Goal: Complete application form

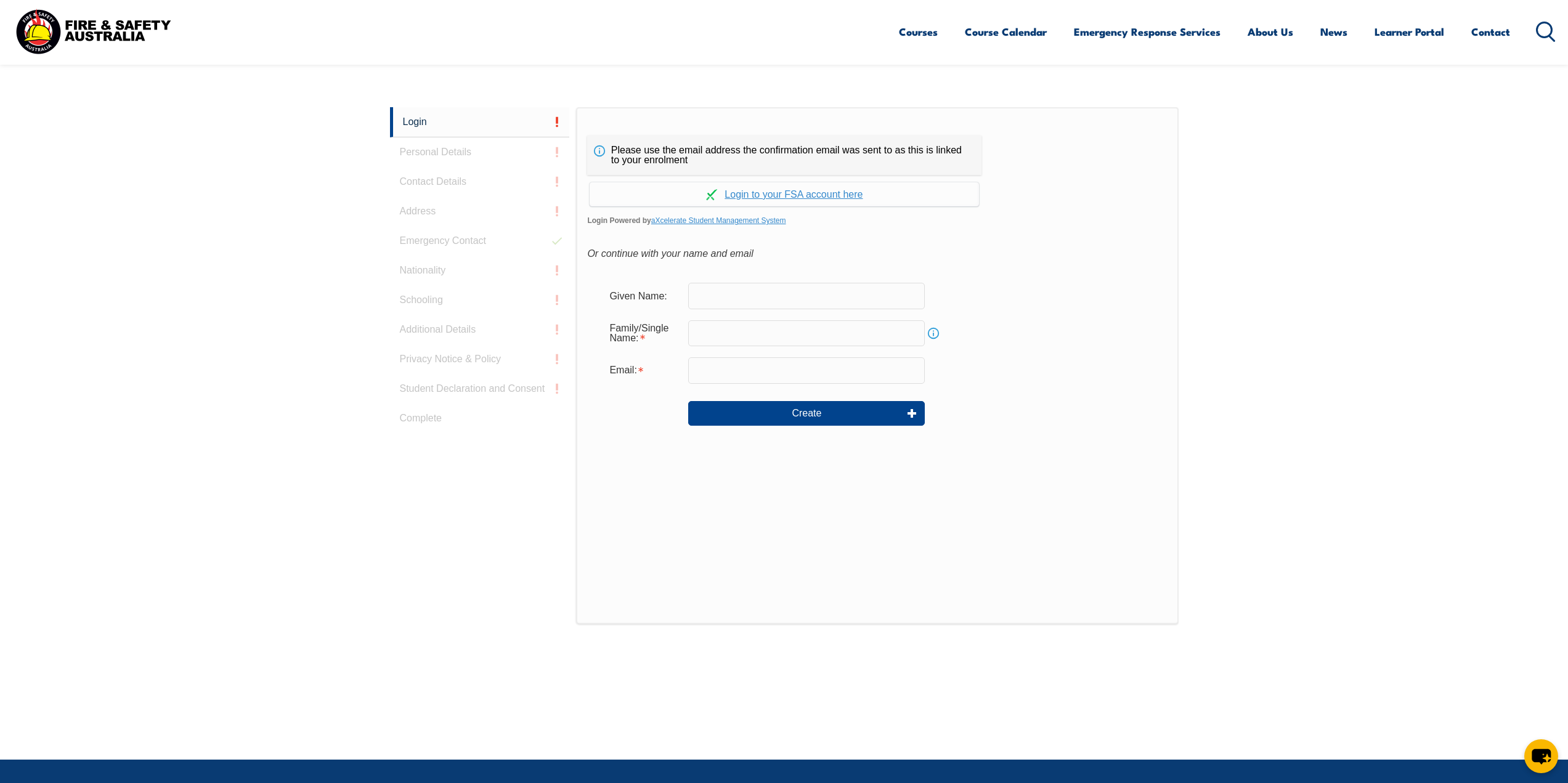
scroll to position [328, 0]
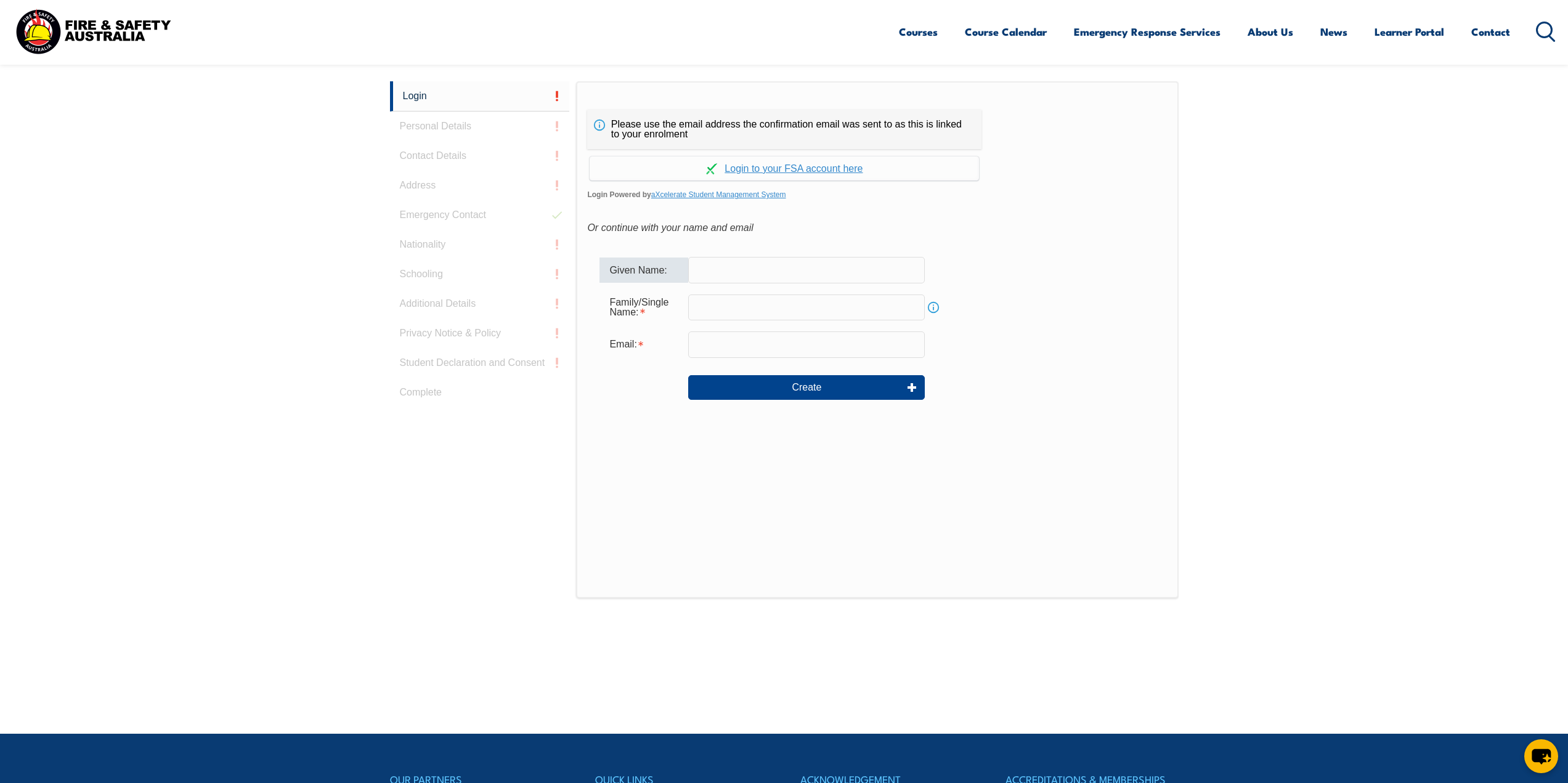
click at [765, 272] on input "text" at bounding box center [807, 270] width 237 height 26
type input "BINGFENG"
type input "WANG"
type input "benjamin.wong0125@gmail.com"
click at [805, 170] on link "Continue with aXcelerate" at bounding box center [784, 168] width 389 height 24
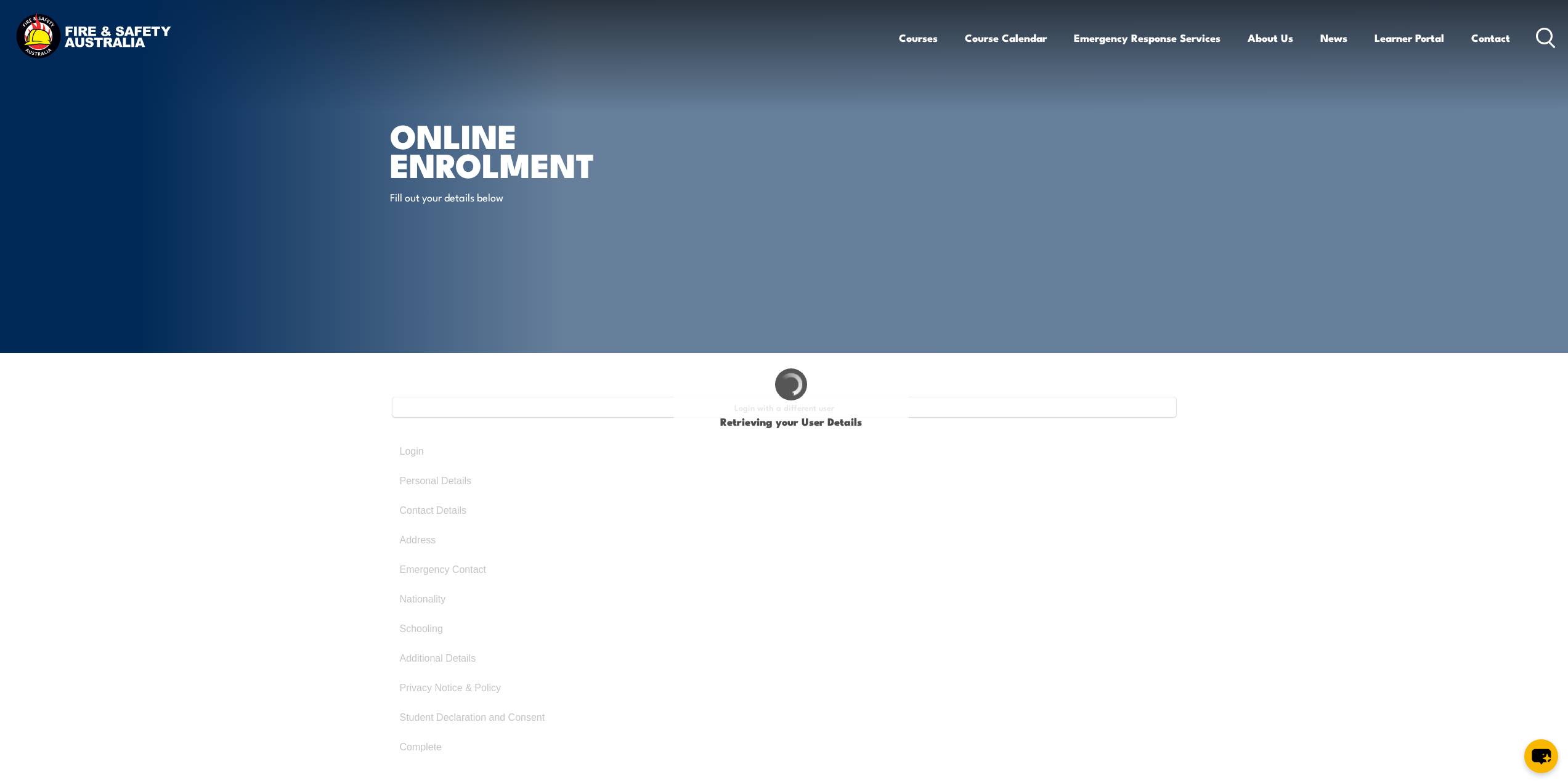
select select "Mr"
type input "Bingfeng"
type input "Ben"
type input "Wang"
type input "January 25, 1986"
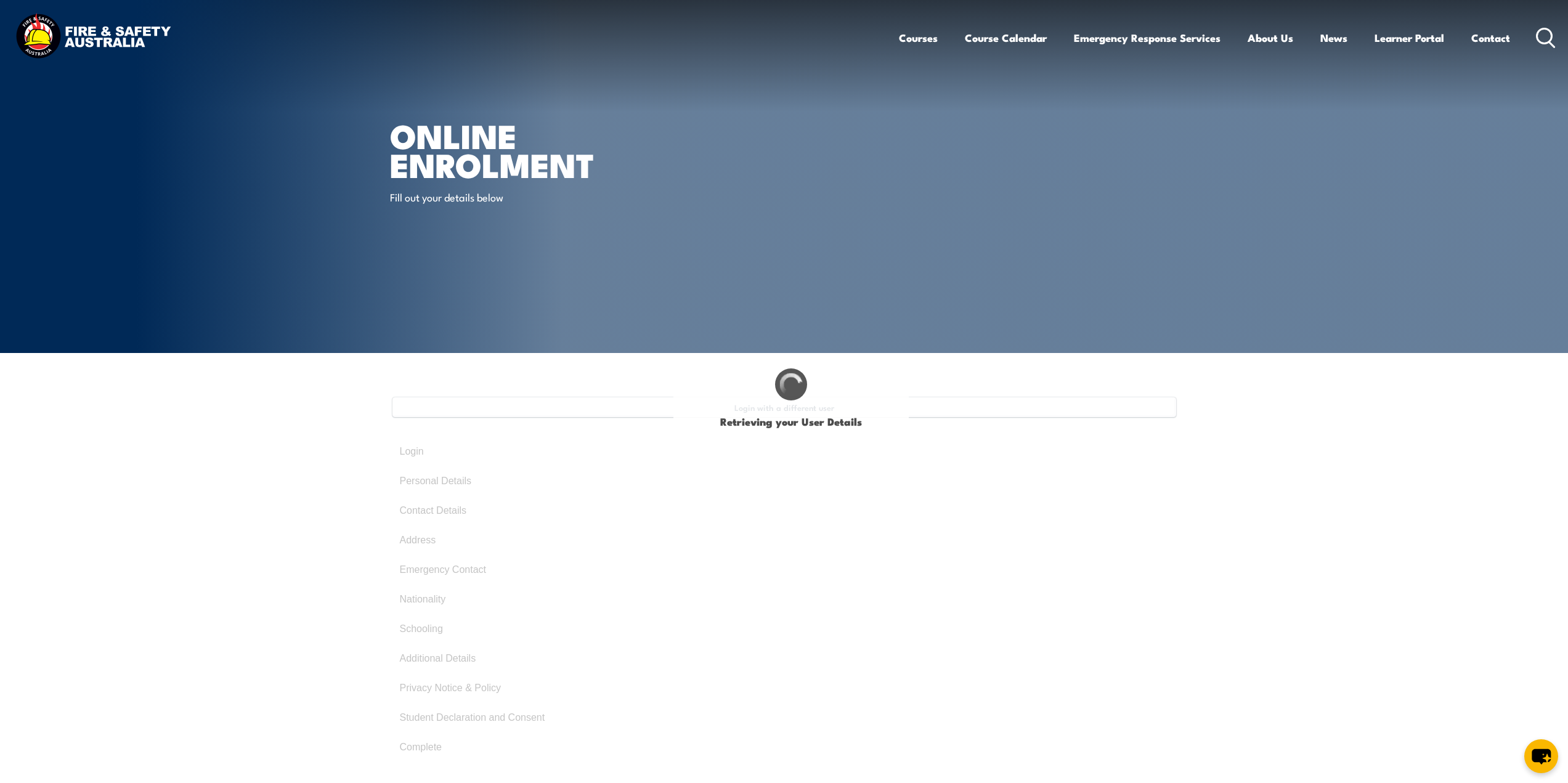
type input "EXVUDBGDJM"
select select "M"
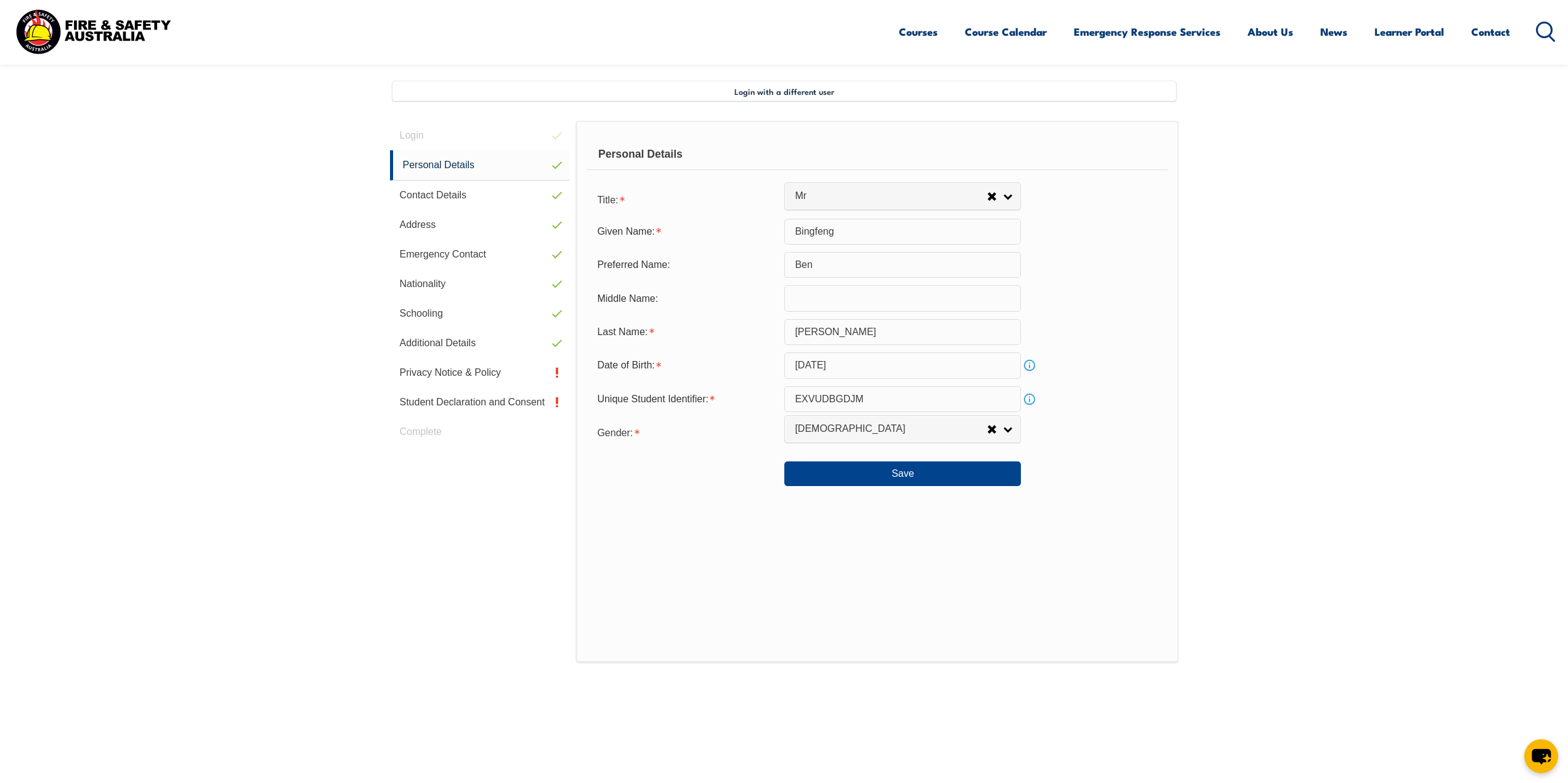
scroll to position [336, 0]
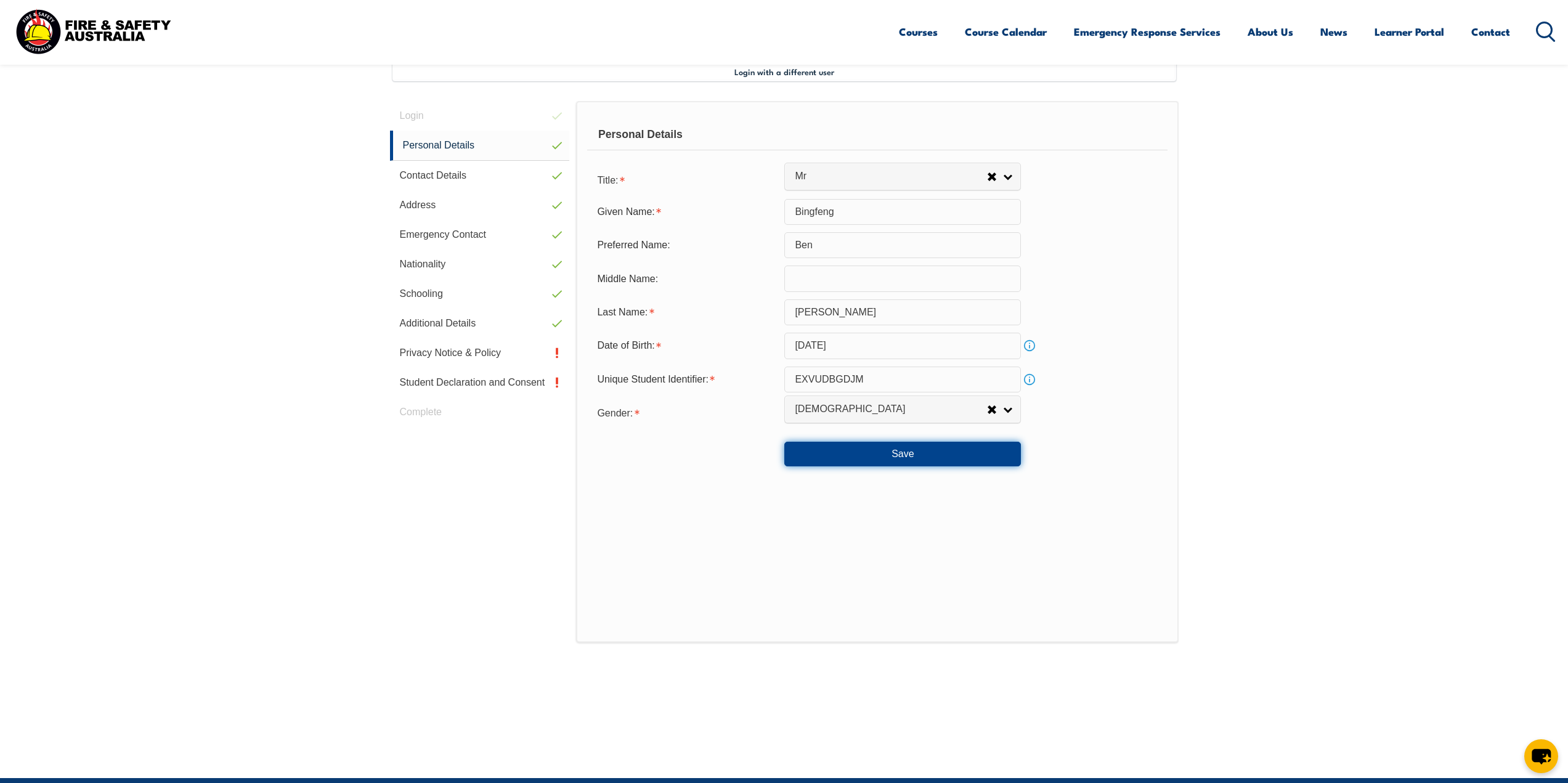
click at [924, 446] on button "Save" at bounding box center [902, 454] width 237 height 25
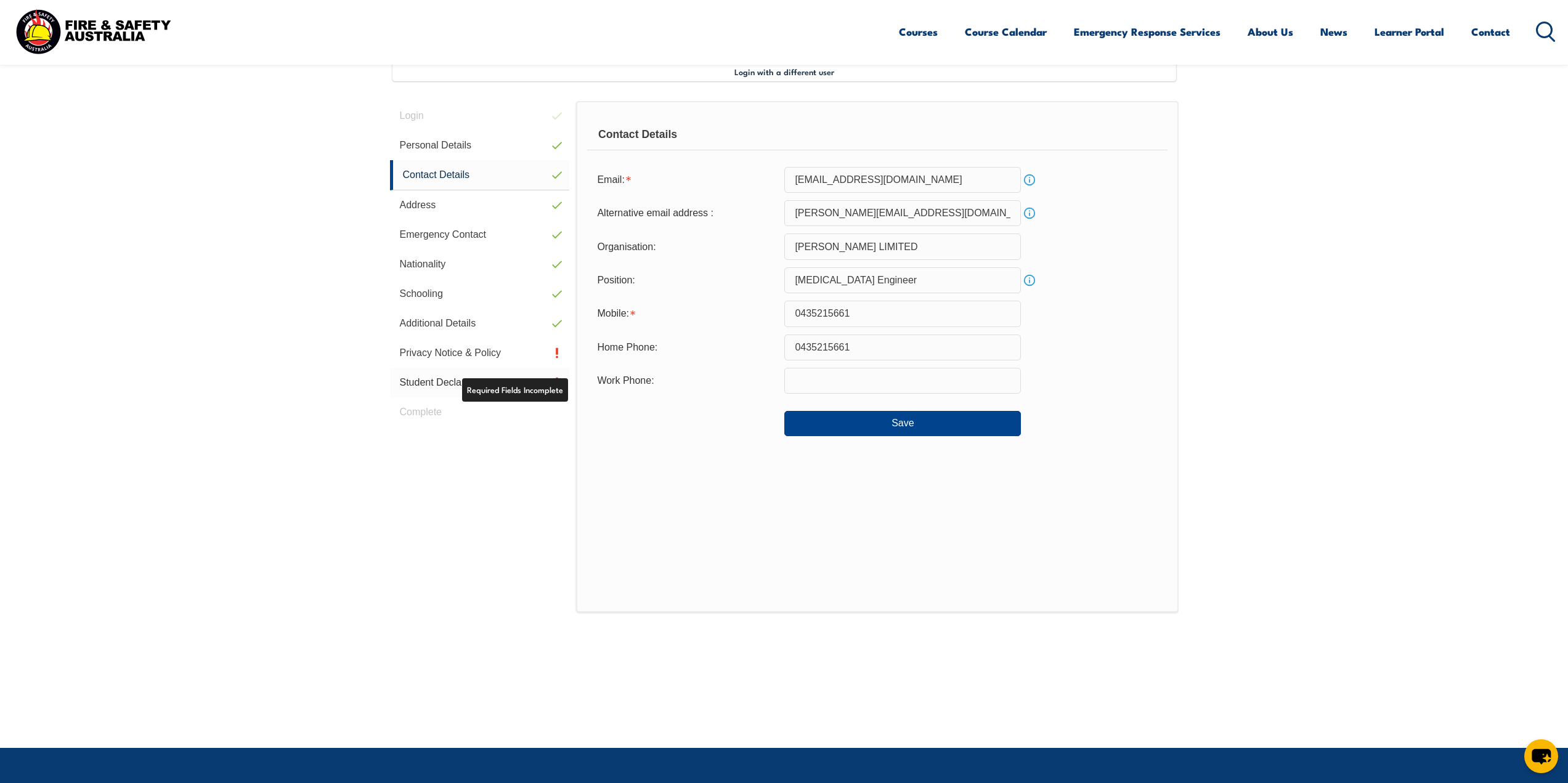
click at [536, 373] on link "Student Declaration and Consent" at bounding box center [480, 382] width 180 height 29
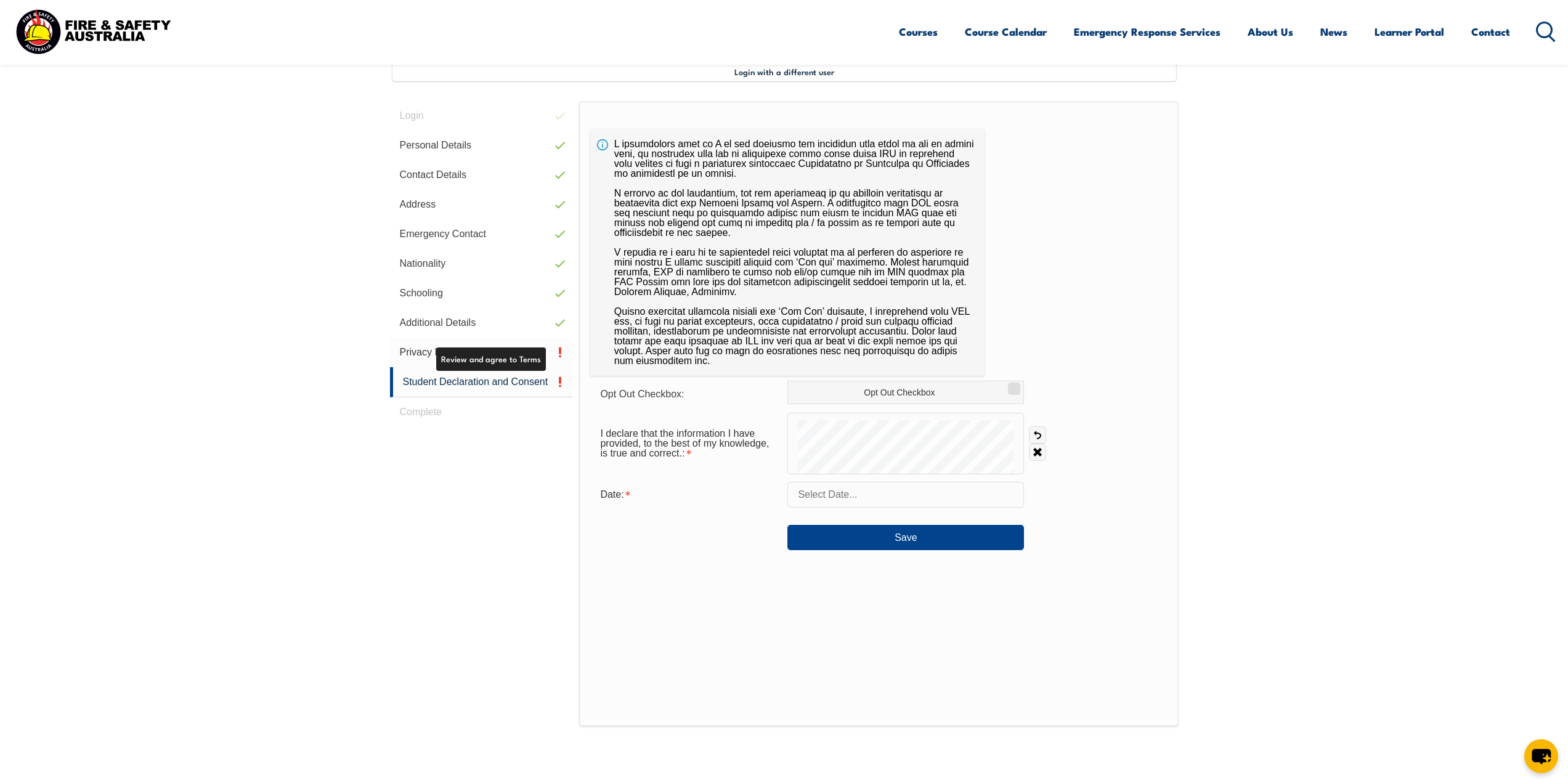
click at [504, 341] on link "Privacy Notice & Policy" at bounding box center [481, 351] width 183 height 29
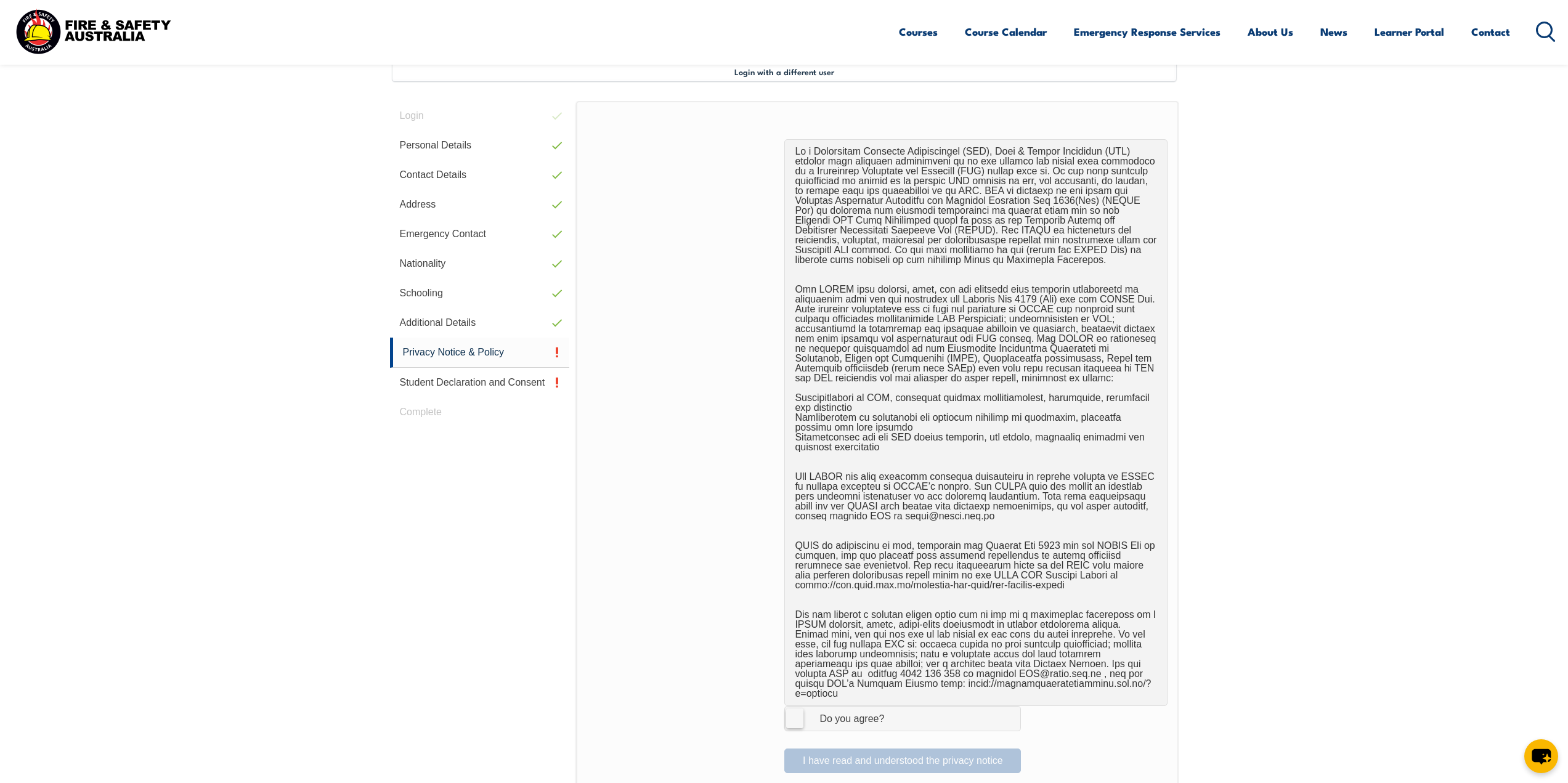
scroll to position [643, 0]
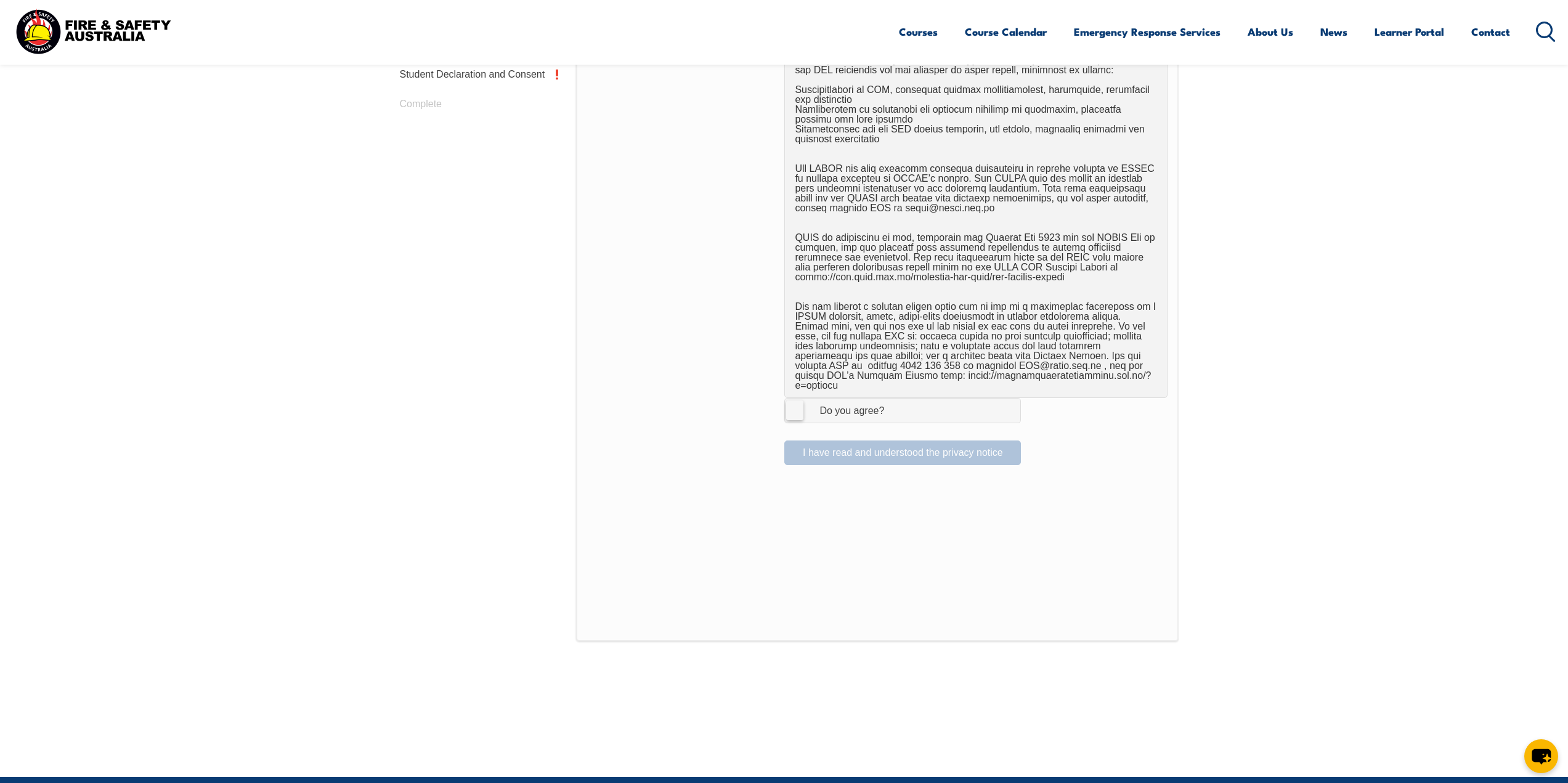
click at [798, 404] on label "I Agree Do you agree?" at bounding box center [902, 410] width 237 height 25
click at [894, 404] on input "I Agree Do you agree?" at bounding box center [904, 410] width 21 height 23
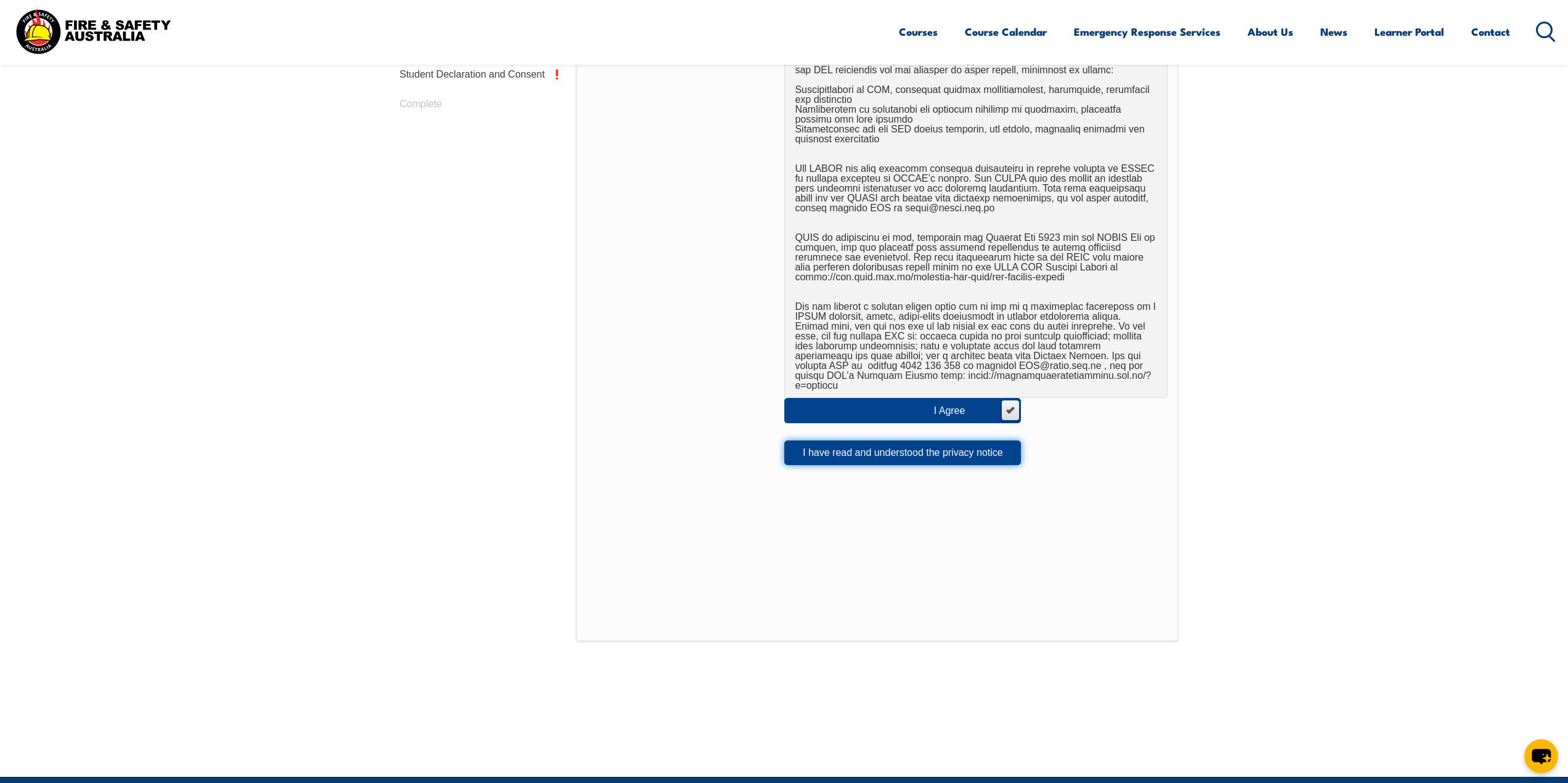
click at [822, 442] on button "I have read and understood the privacy notice" at bounding box center [902, 453] width 237 height 25
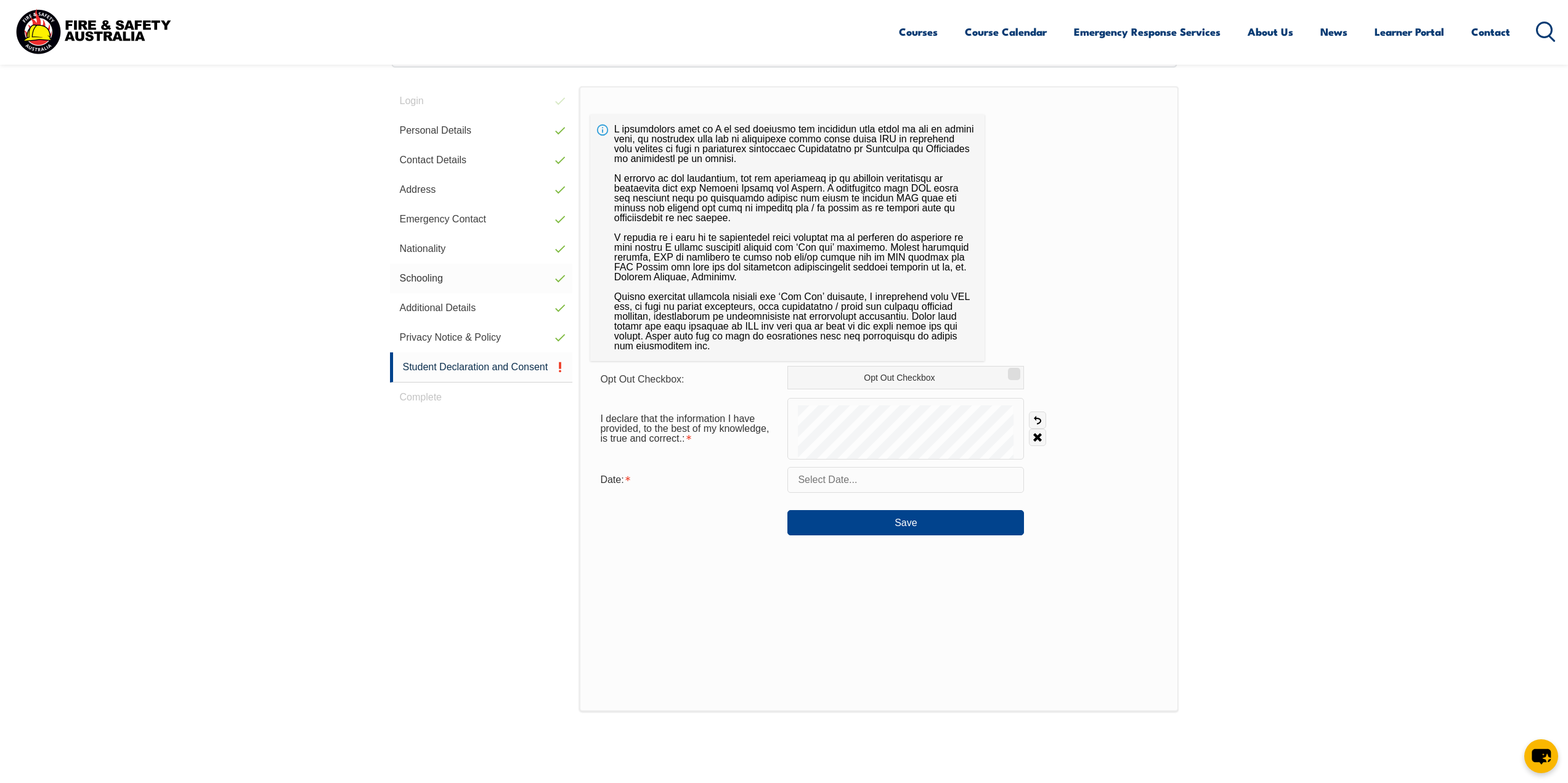
scroll to position [336, 0]
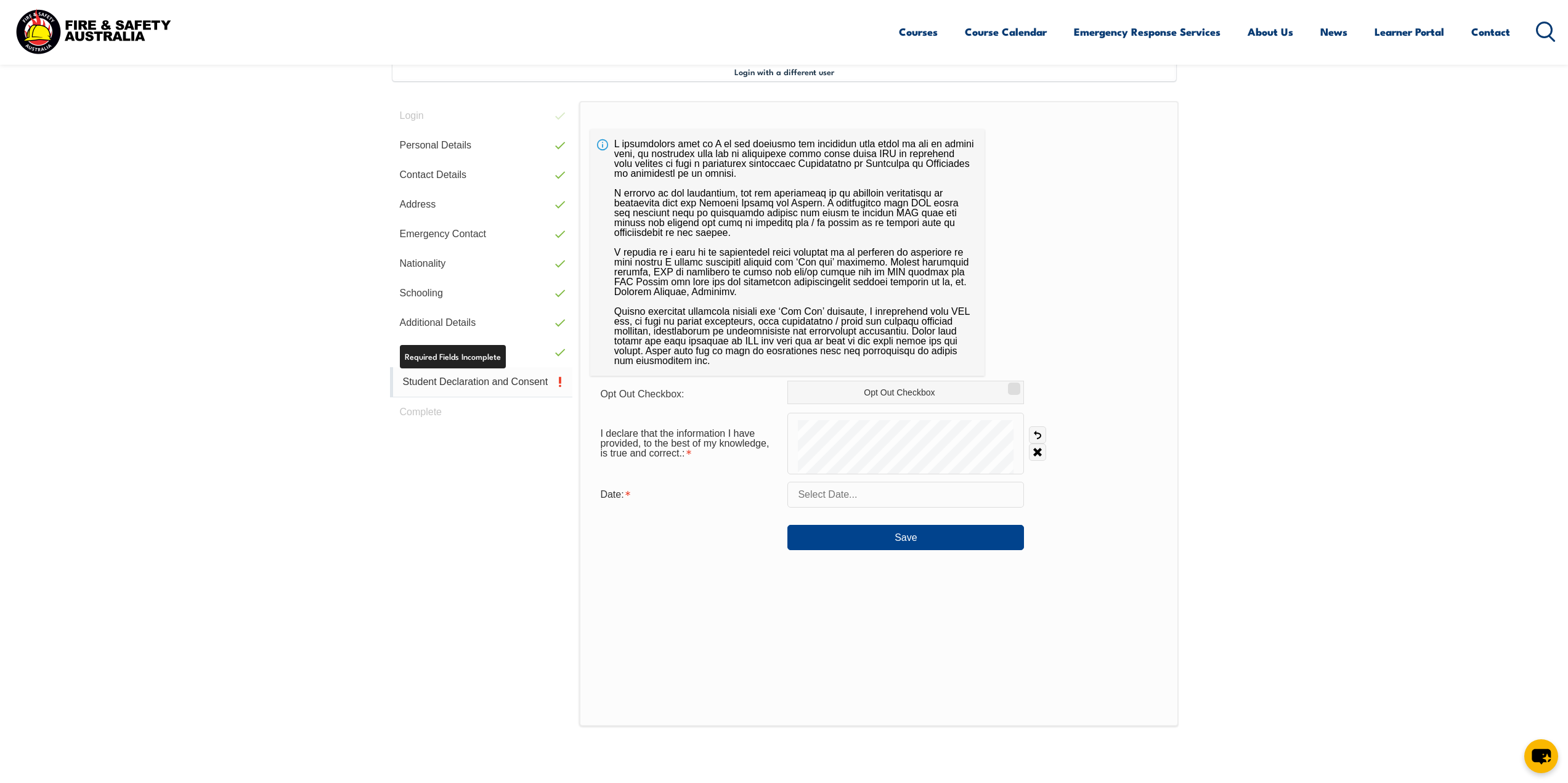
click at [490, 380] on link "Student Declaration and Consent" at bounding box center [481, 382] width 183 height 30
click at [882, 496] on input "text" at bounding box center [906, 494] width 237 height 26
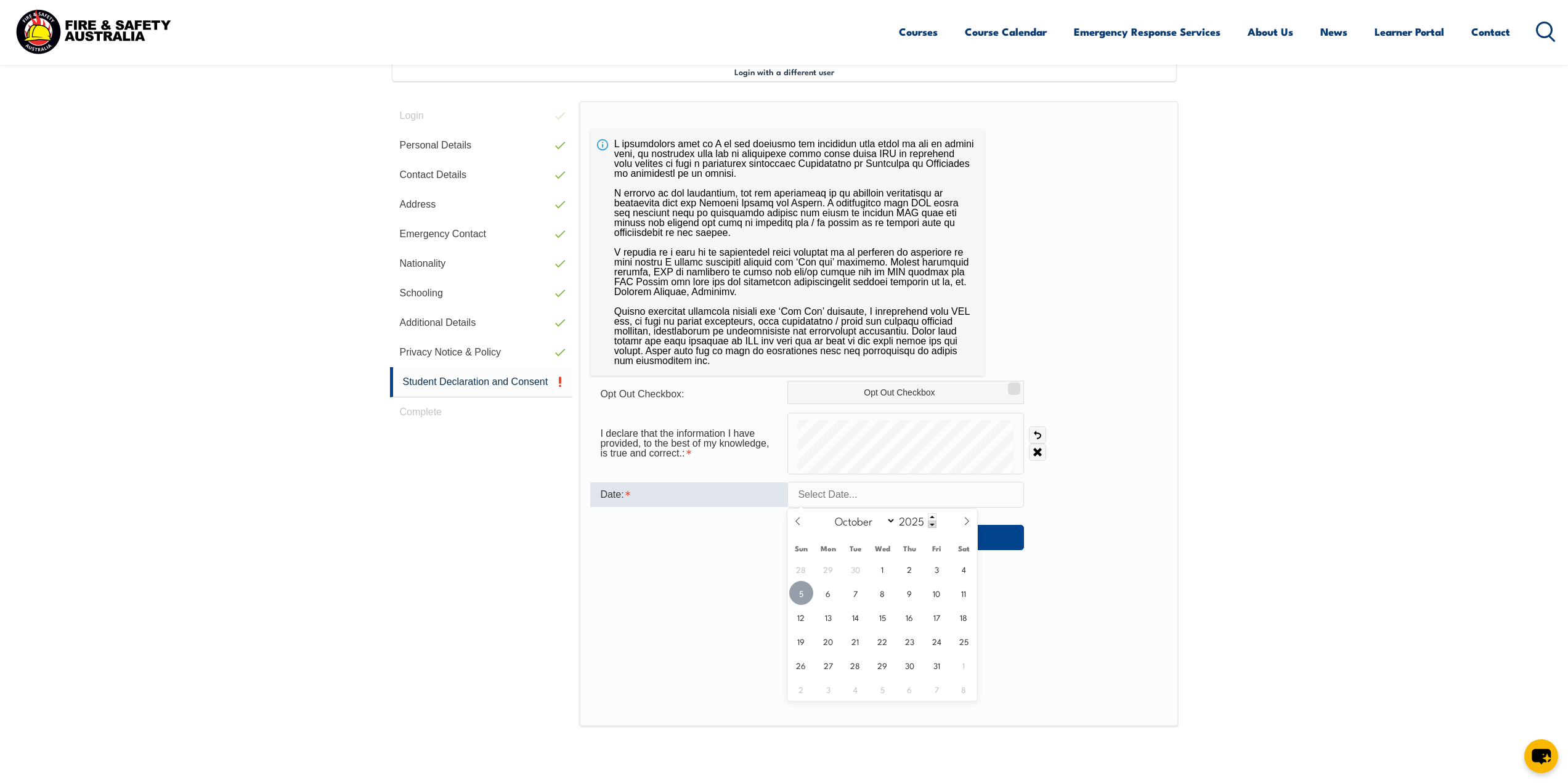
click at [800, 591] on span "5" at bounding box center [801, 592] width 24 height 24
type input "October 5, 2025"
click at [904, 542] on button "Save" at bounding box center [906, 537] width 237 height 25
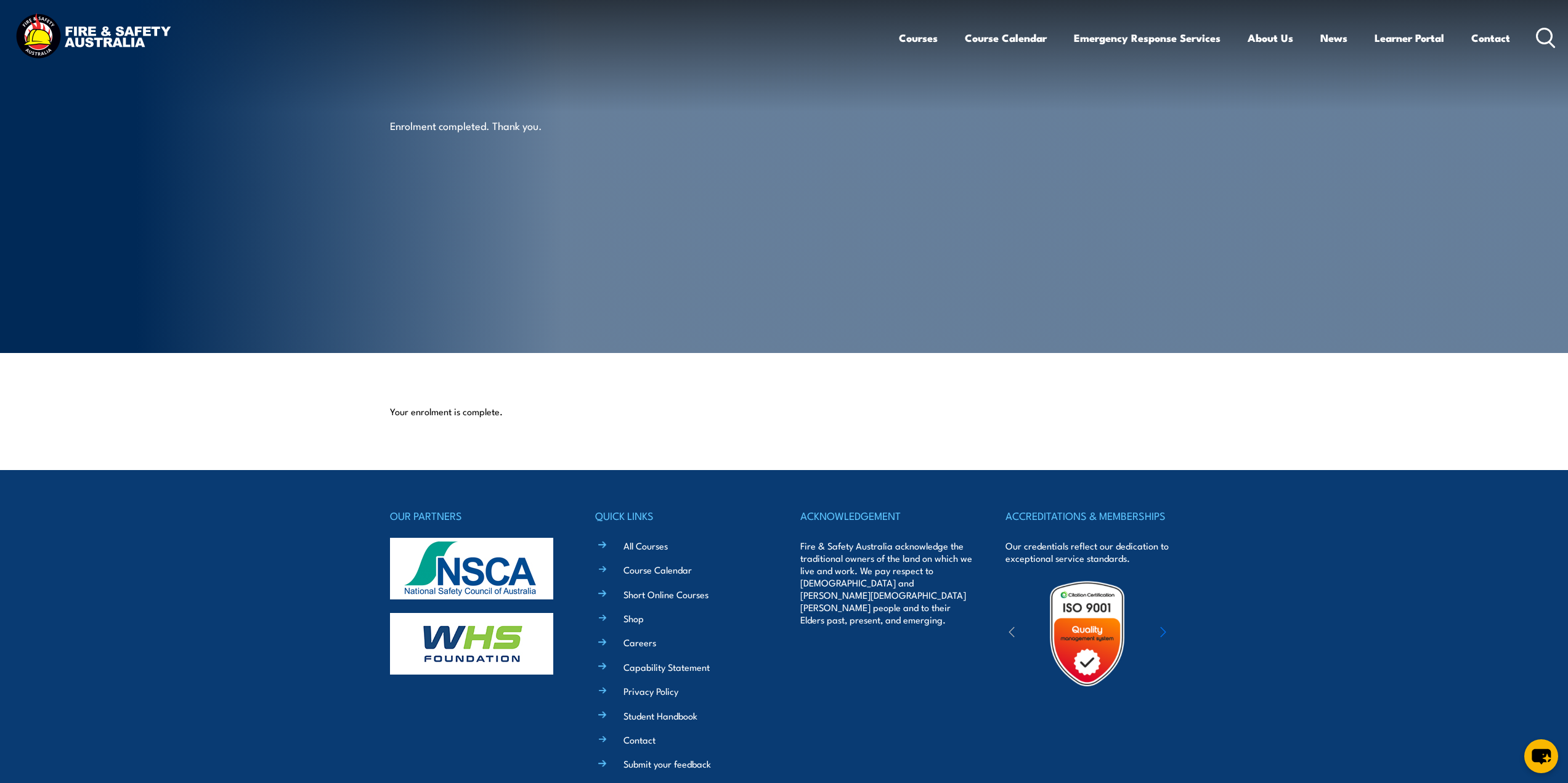
scroll to position [104, 0]
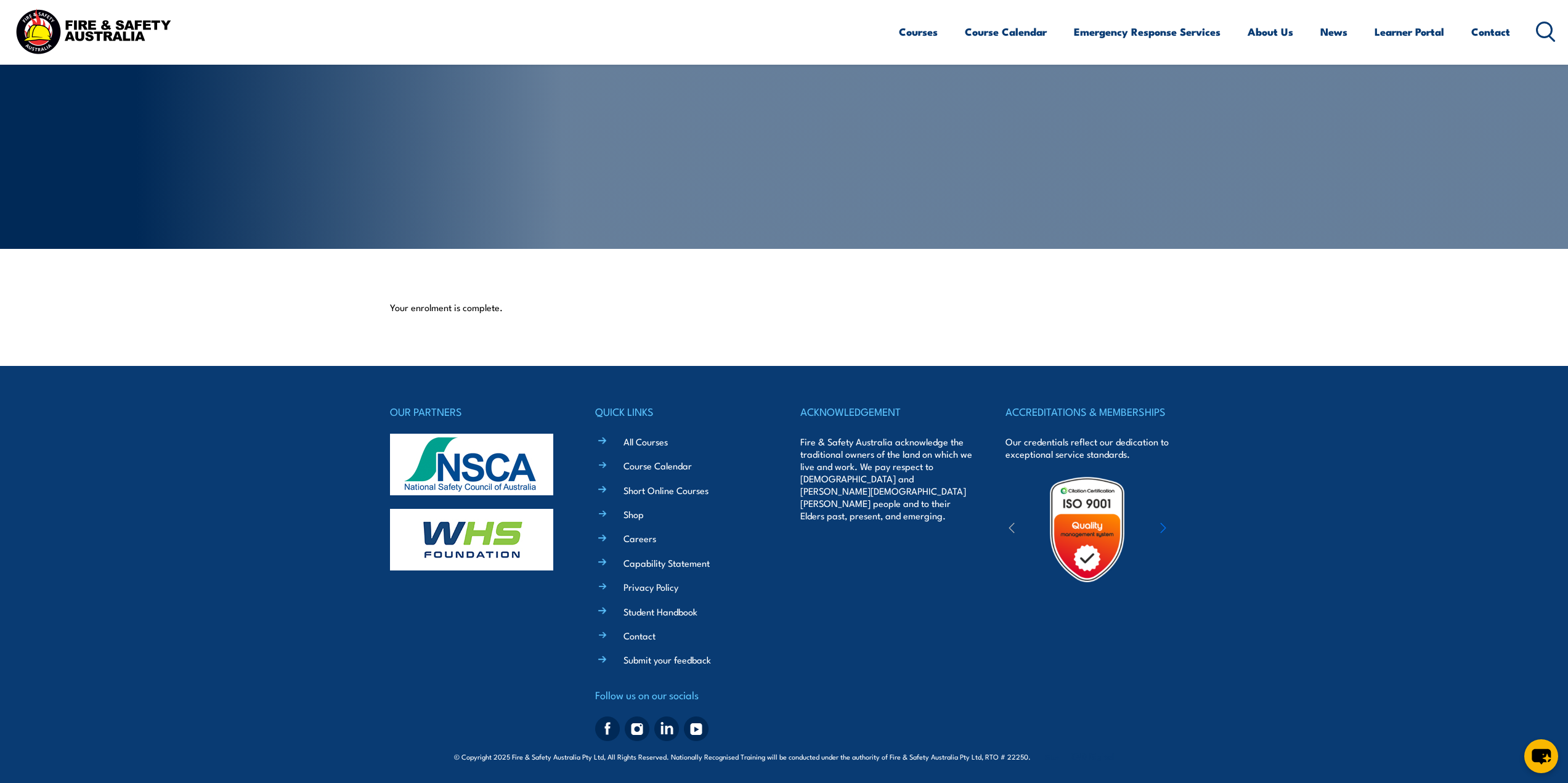
click at [915, 611] on div "ACKNOWLEDGEMENT Fire & Safety Australia acknowledge the traditional owners of t…" at bounding box center [887, 574] width 172 height 343
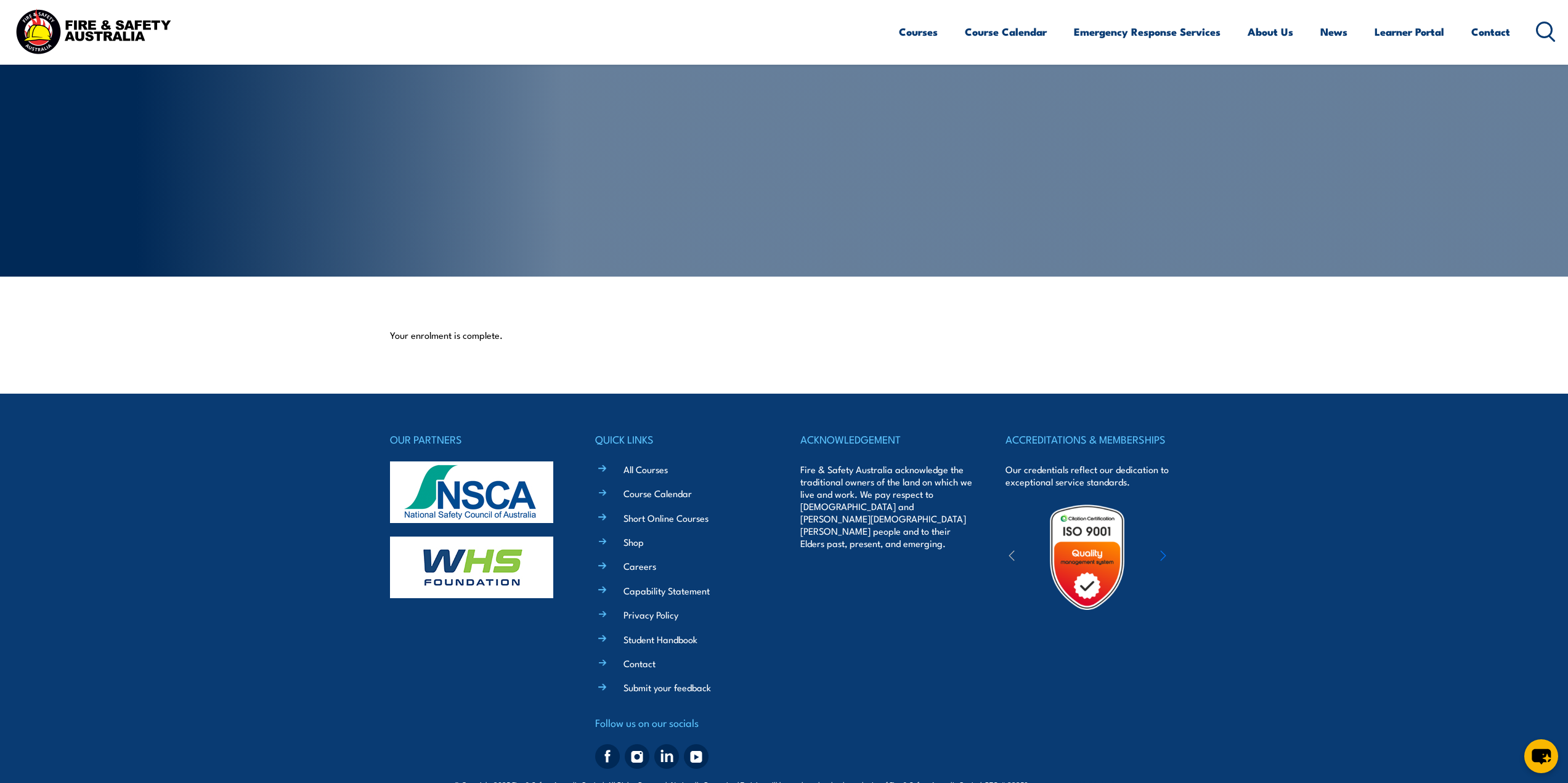
scroll to position [0, 0]
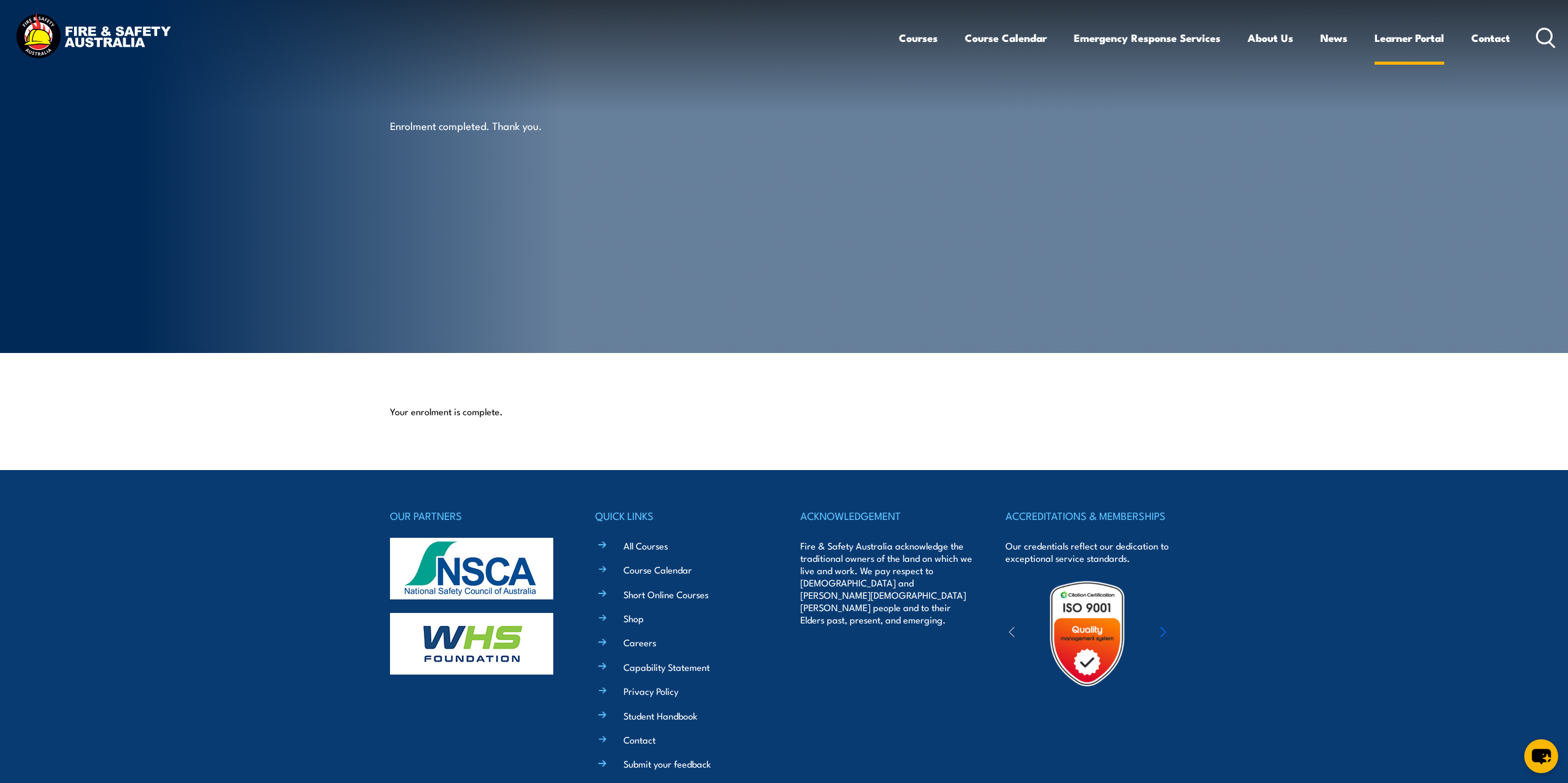
click at [1395, 38] on link "Learner Portal" at bounding box center [1409, 38] width 70 height 33
